Goal: Navigation & Orientation: Find specific page/section

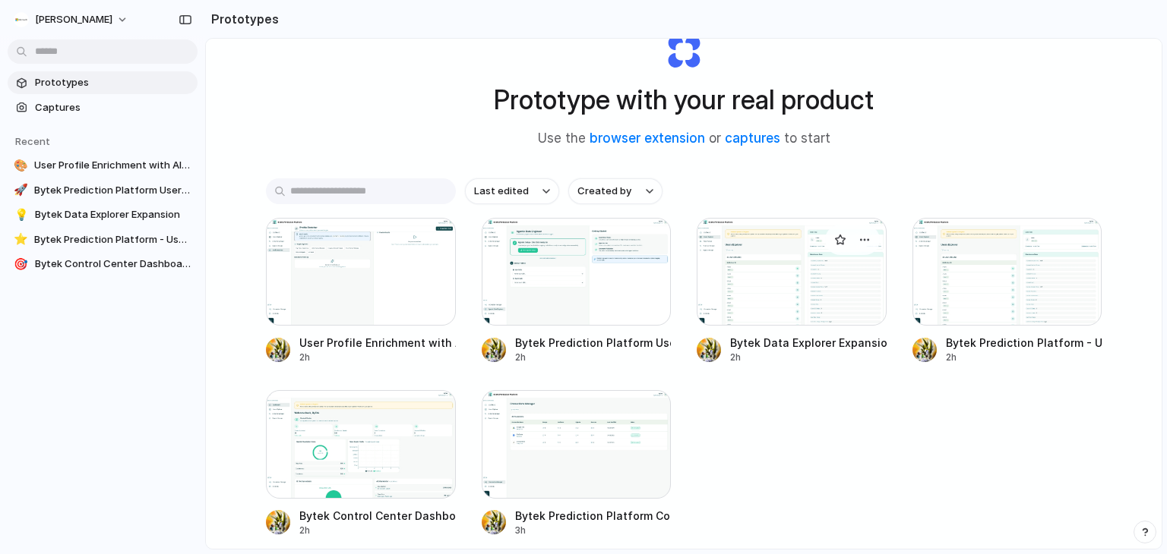
scroll to position [136, 0]
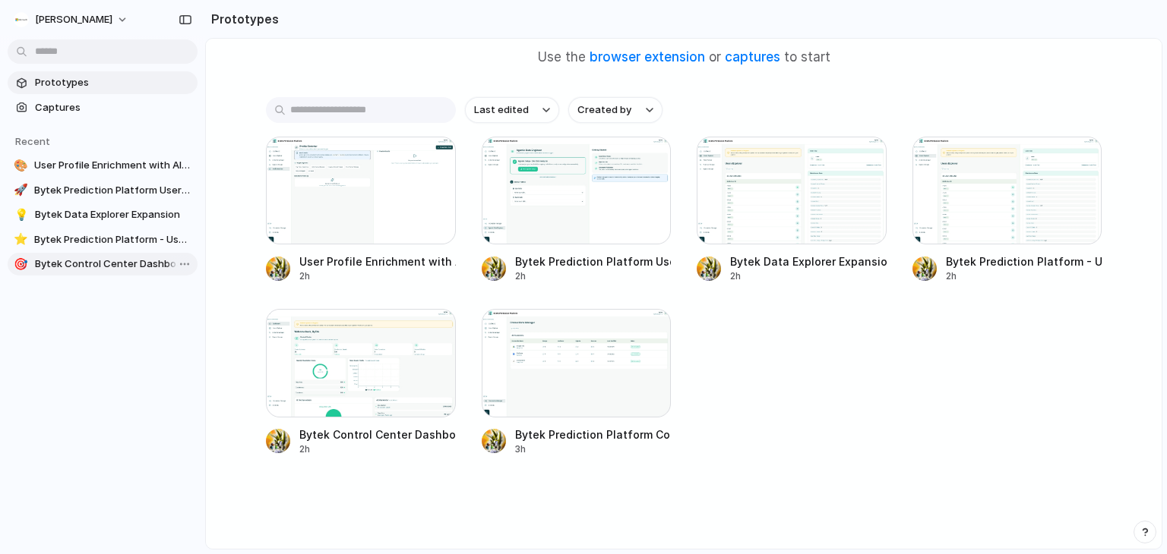
click at [94, 266] on span "Bytek Control Center Dashboard" at bounding box center [113, 264] width 156 height 15
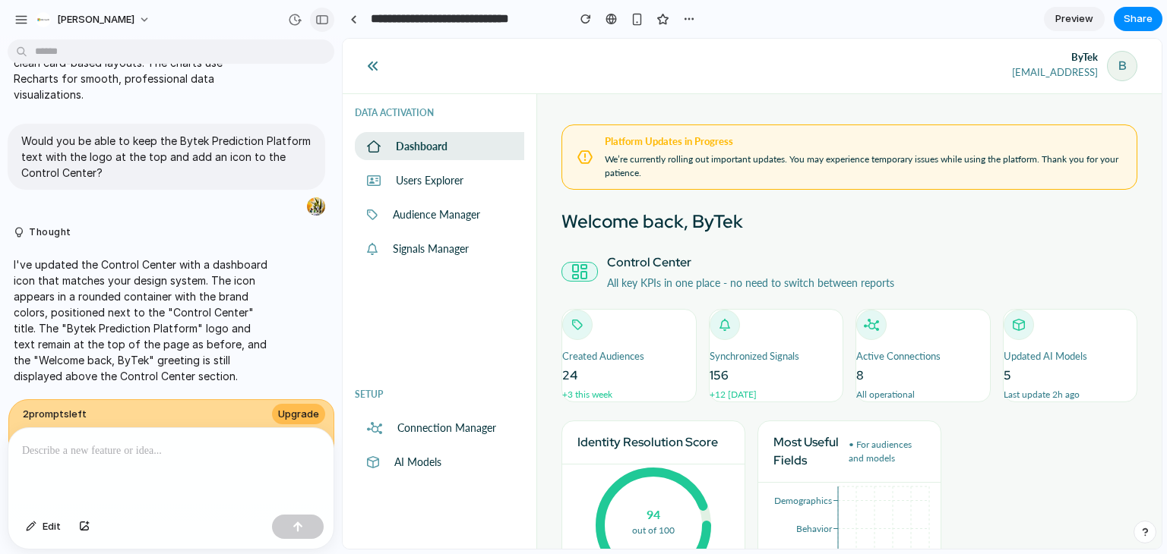
click at [319, 20] on div "button" at bounding box center [322, 19] width 14 height 11
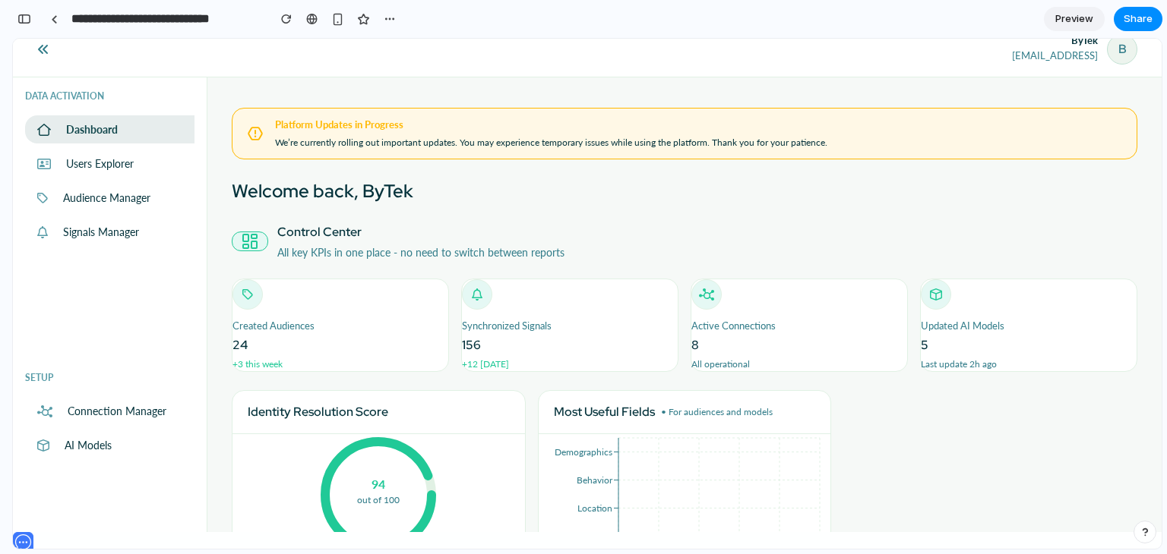
scroll to position [24, 0]
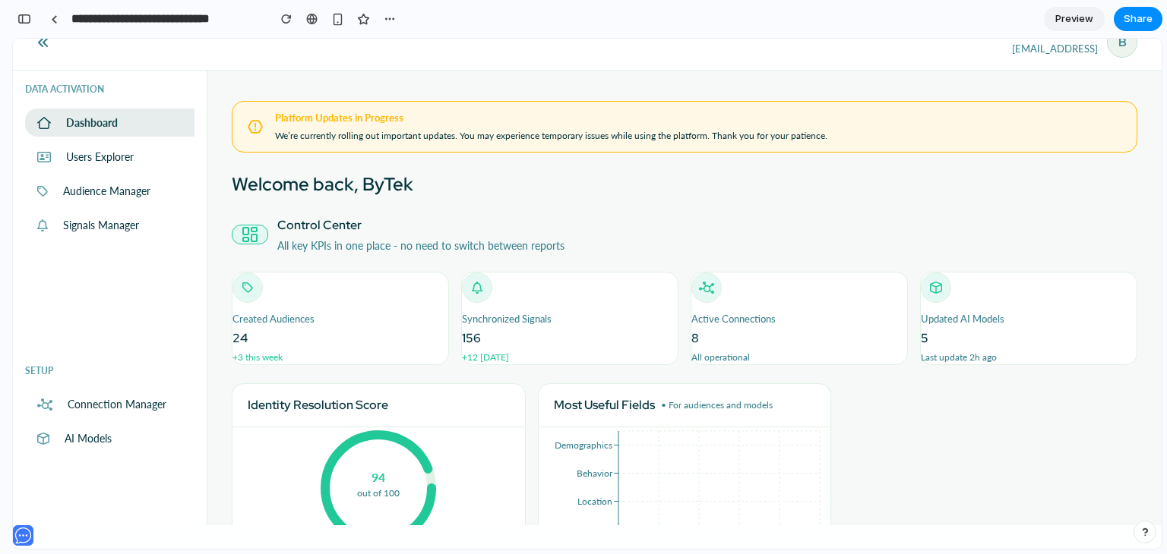
drag, startPoint x: 1158, startPoint y: 166, endPoint x: 1174, endPoint y: 280, distance: 115.8
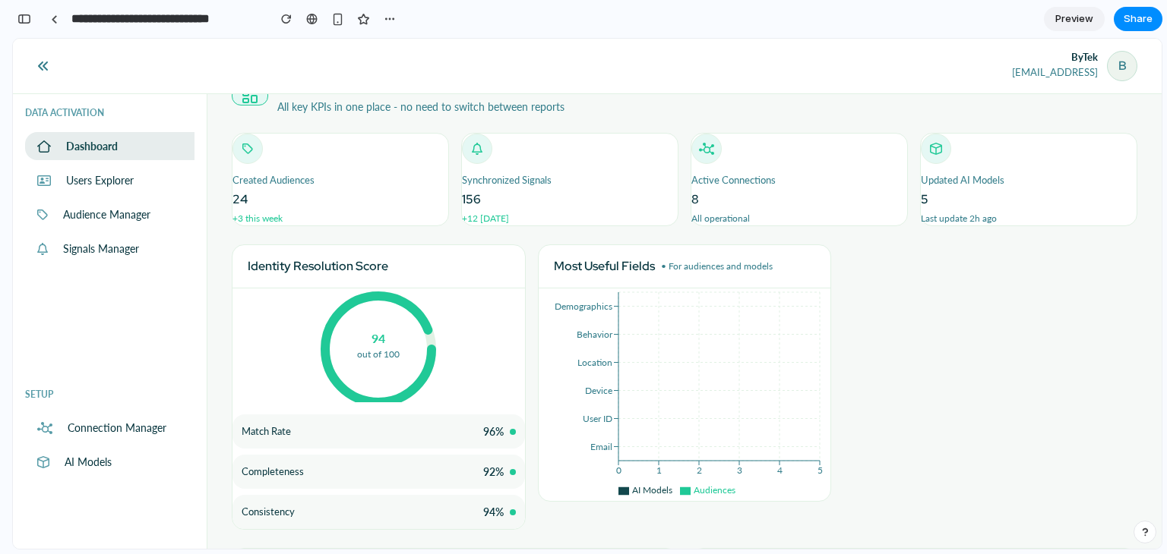
scroll to position [132, 0]
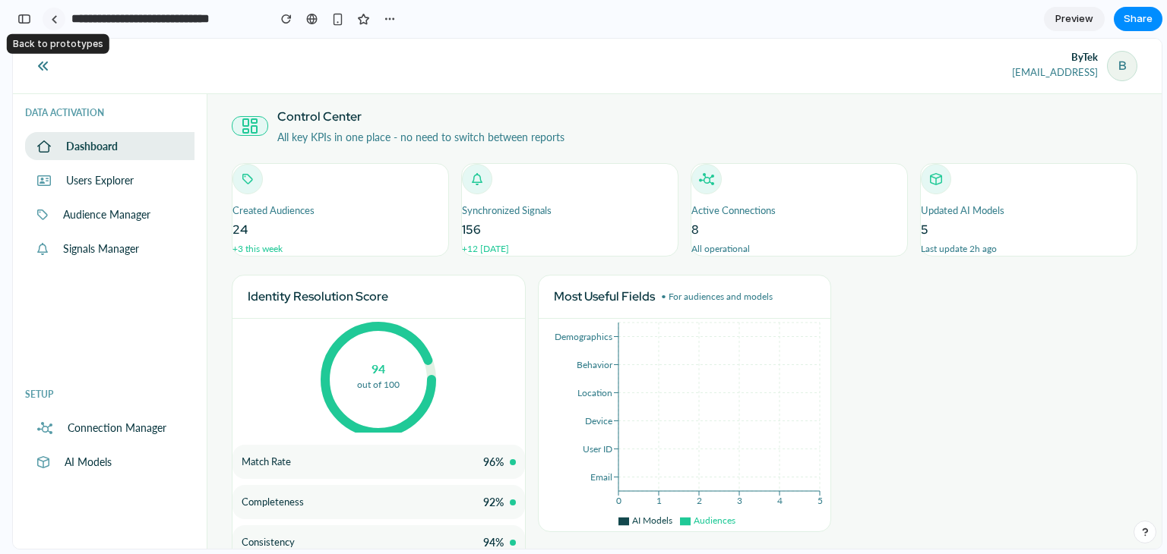
click at [56, 21] on div at bounding box center [54, 19] width 7 height 8
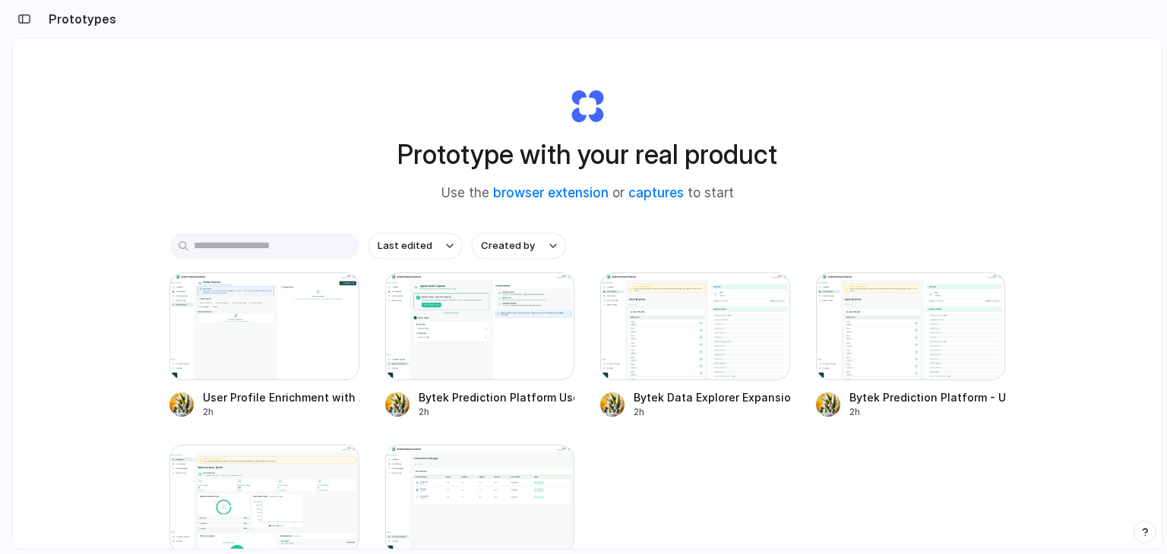
scroll to position [76, 0]
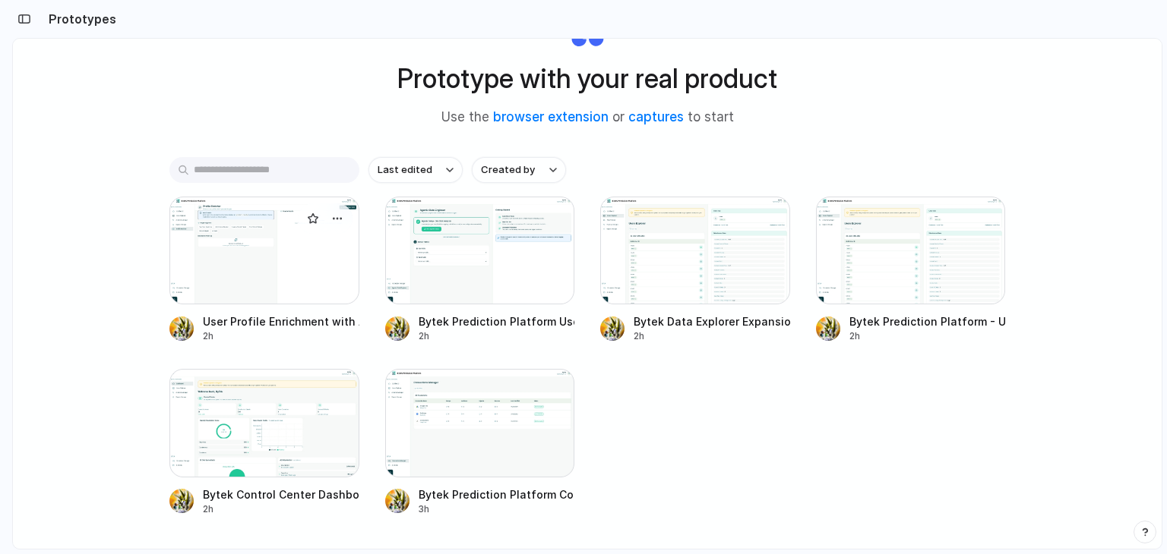
click at [242, 268] on div at bounding box center [264, 251] width 190 height 108
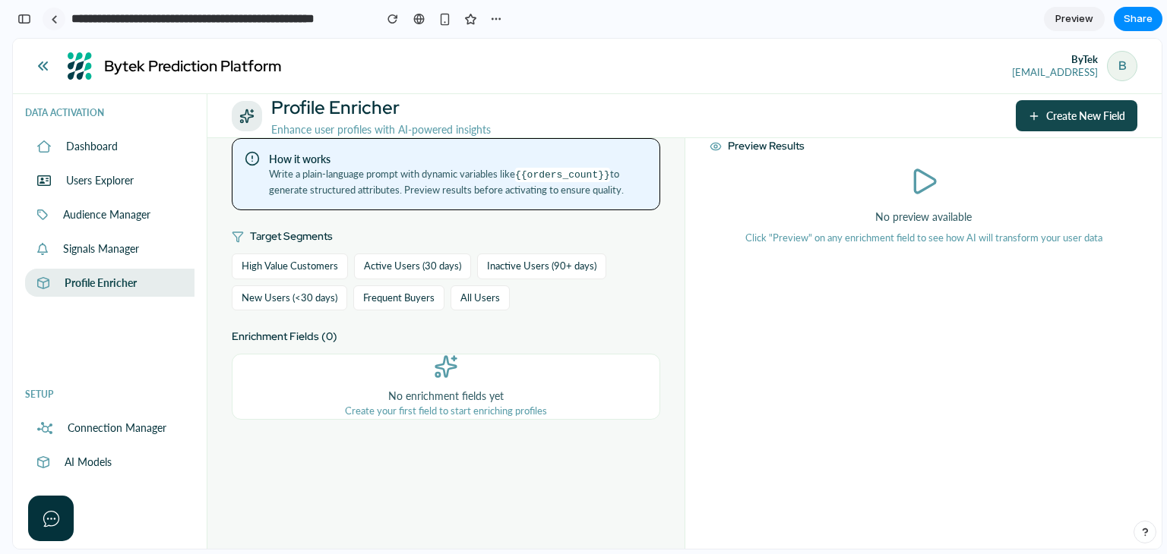
click at [55, 19] on div at bounding box center [54, 19] width 7 height 8
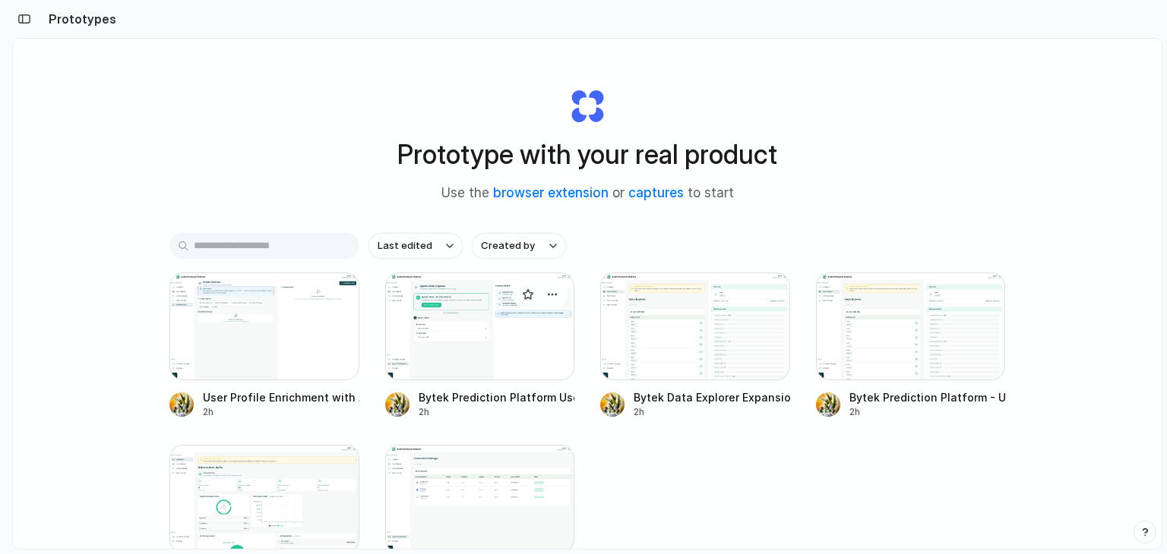
click at [453, 330] on div at bounding box center [480, 327] width 190 height 108
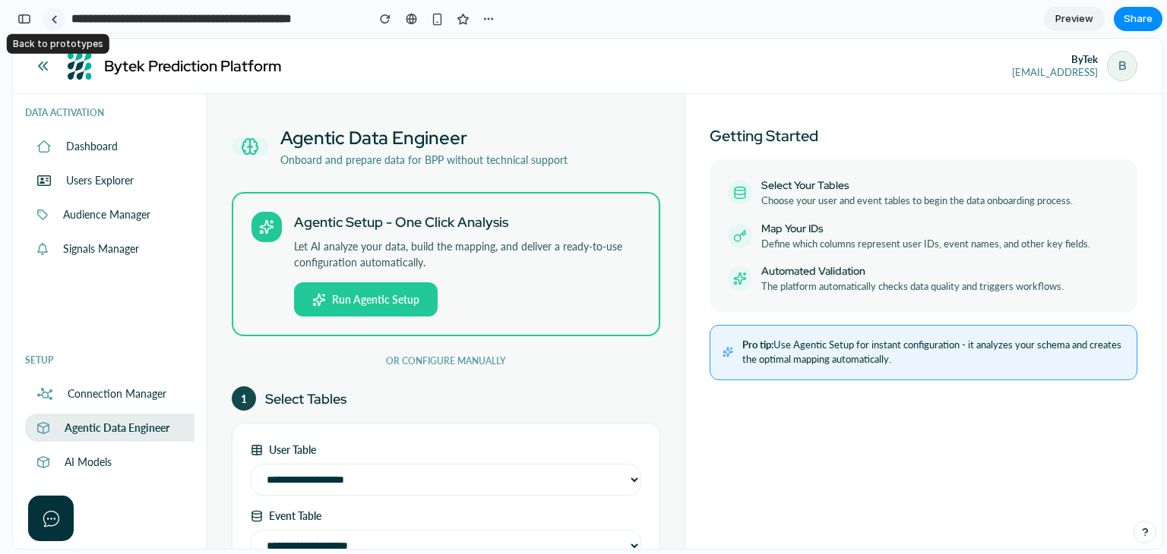
click at [55, 18] on div at bounding box center [54, 19] width 7 height 8
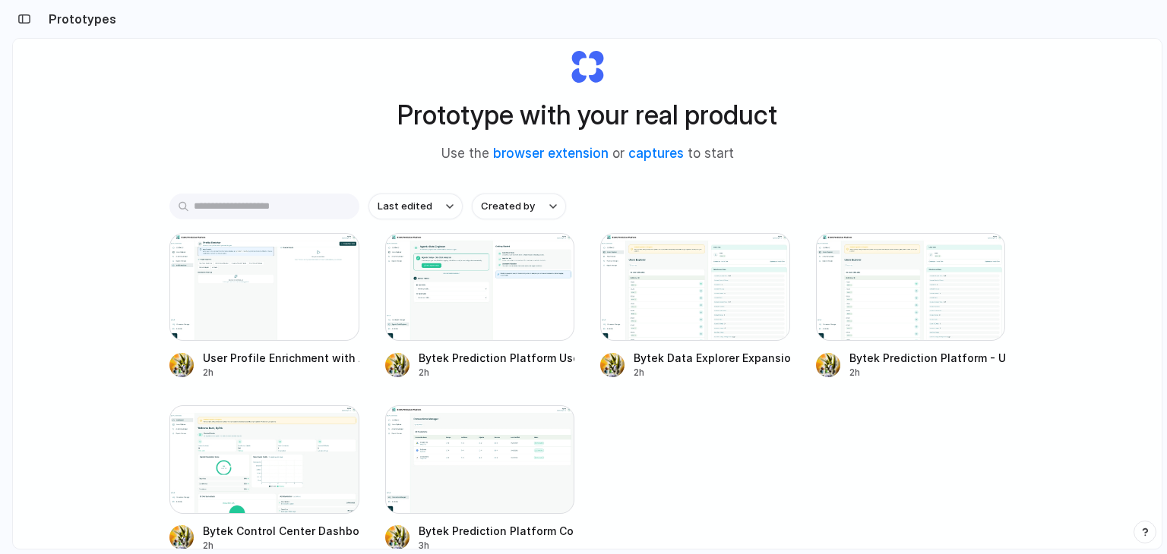
scroll to position [136, 0]
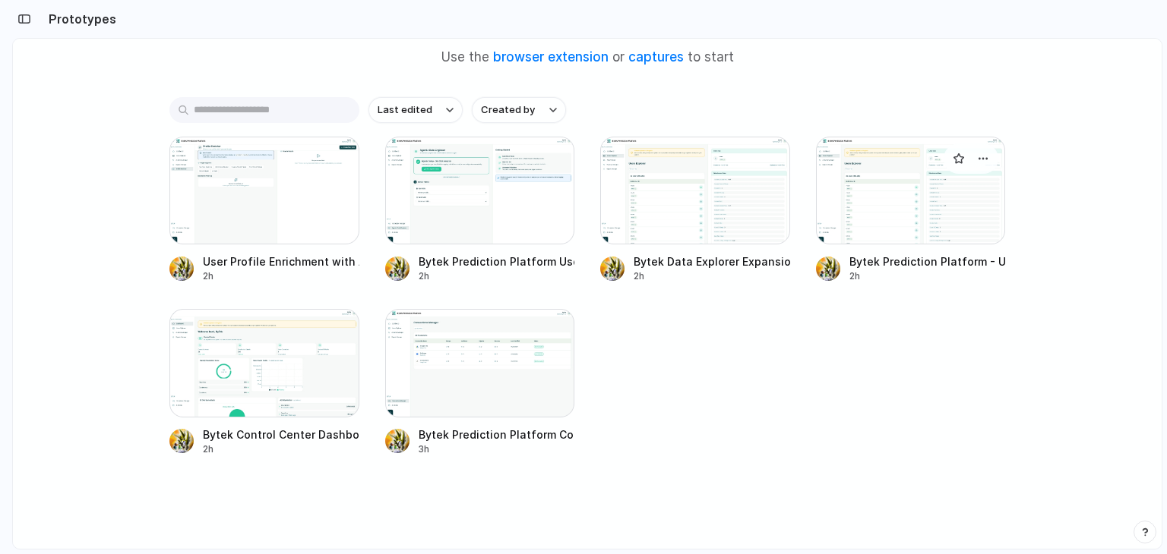
click at [908, 204] on div at bounding box center [911, 191] width 190 height 108
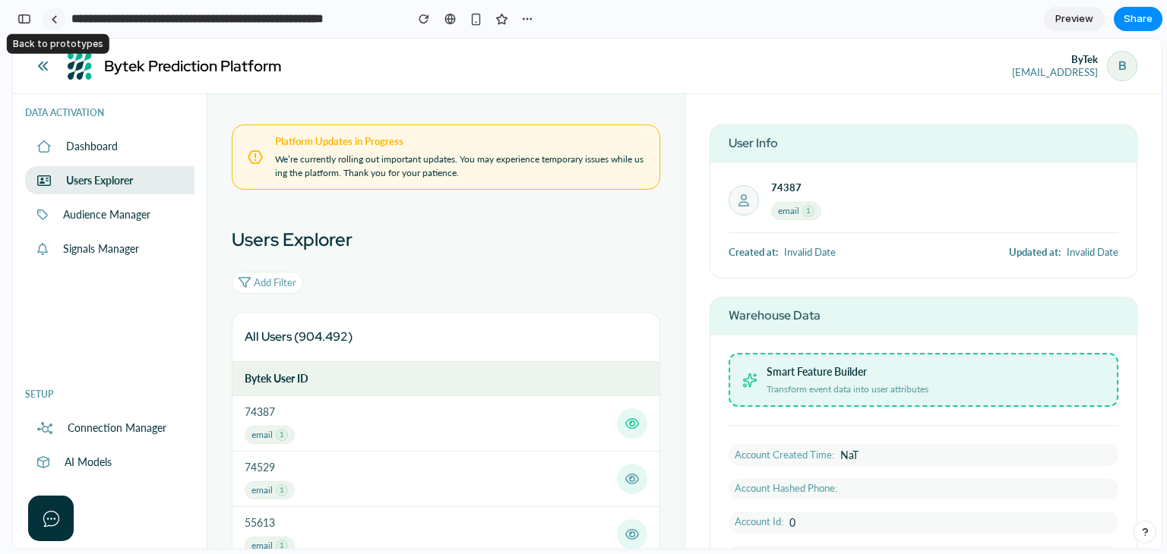
click at [53, 17] on div at bounding box center [54, 19] width 7 height 8
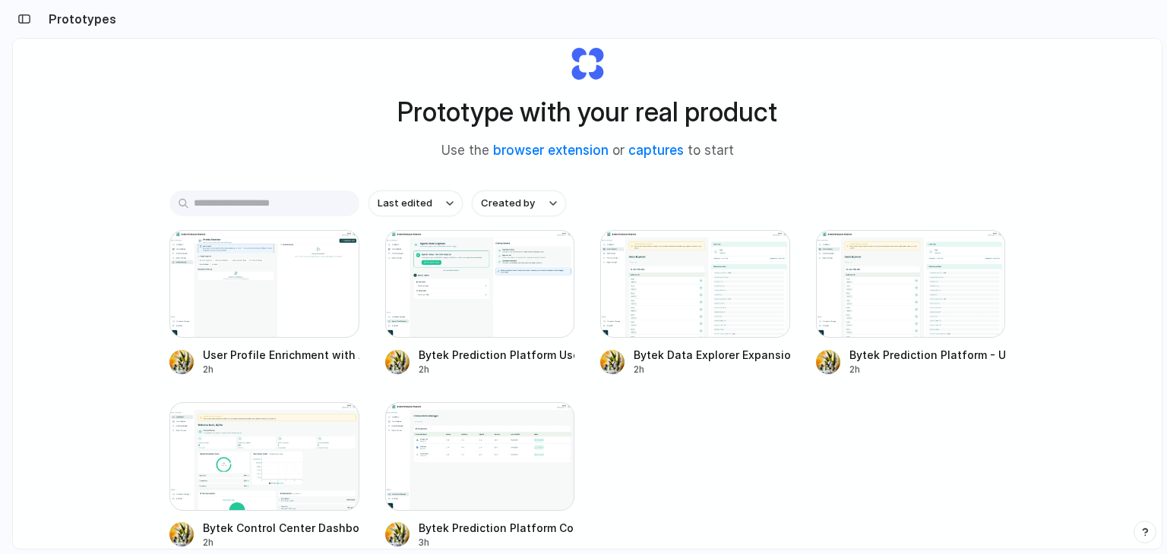
scroll to position [76, 0]
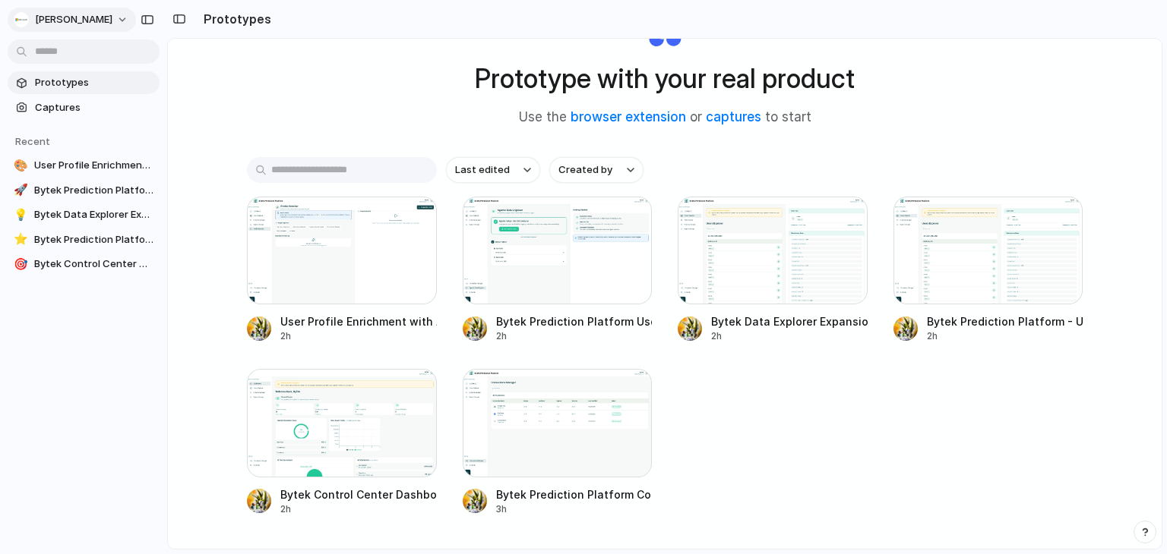
click at [130, 16] on button "[PERSON_NAME]" at bounding box center [72, 20] width 128 height 24
click at [74, 127] on li "Sign out" at bounding box center [74, 127] width 126 height 24
